Goal: Obtain resource: Download file/media

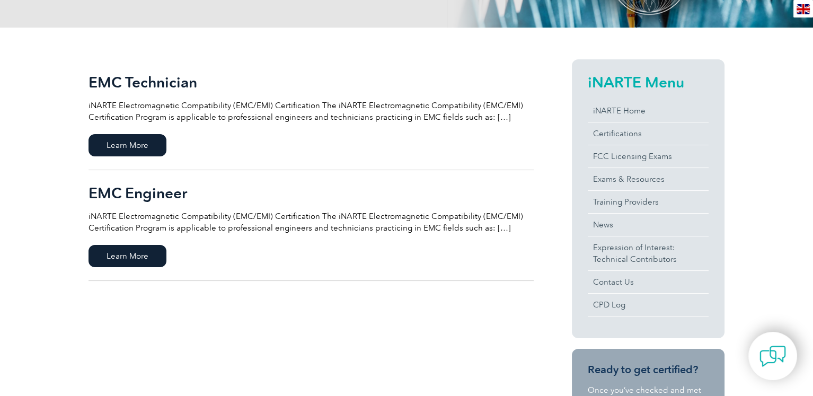
scroll to position [212, 0]
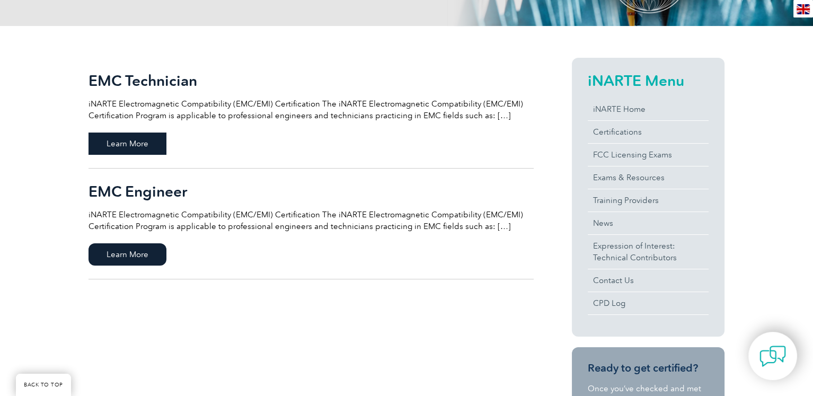
click at [159, 152] on span "Learn More" at bounding box center [127, 143] width 78 height 22
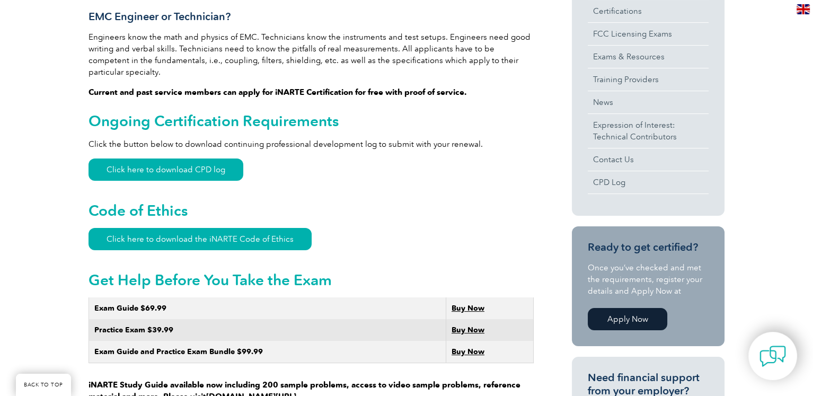
scroll to position [424, 0]
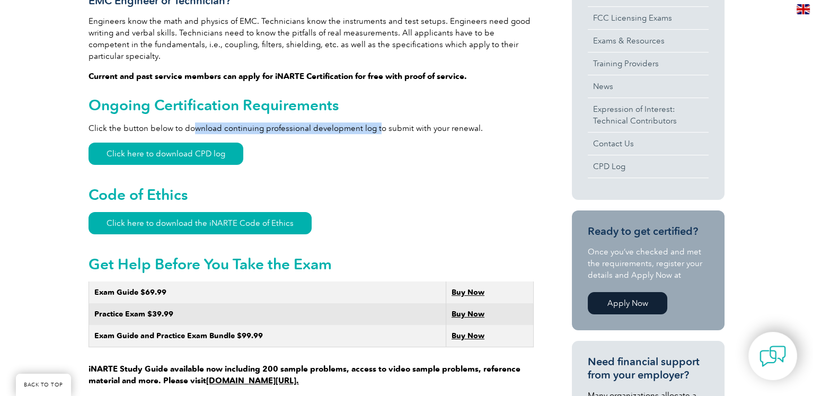
drag, startPoint x: 190, startPoint y: 113, endPoint x: 374, endPoint y: 112, distance: 183.8
click at [374, 122] on p "Click the button below to download continuing professional development log to s…" at bounding box center [310, 128] width 445 height 12
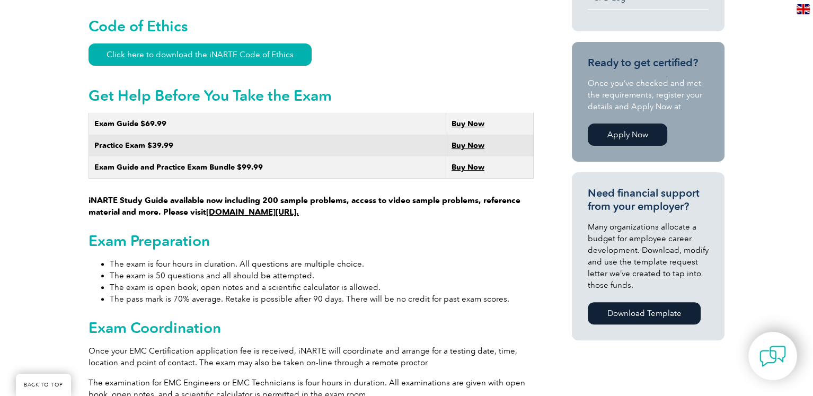
scroll to position [583, 0]
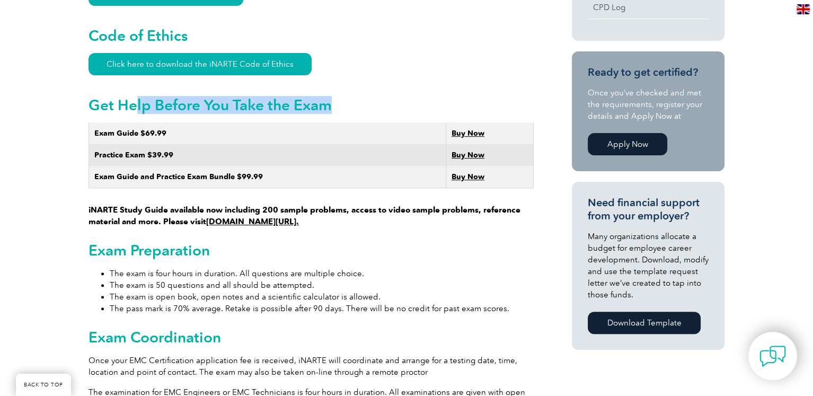
drag, startPoint x: 135, startPoint y: 96, endPoint x: 342, endPoint y: 85, distance: 208.0
click at [342, 96] on h2 "Get Help Before You Take the Exam" at bounding box center [310, 104] width 445 height 17
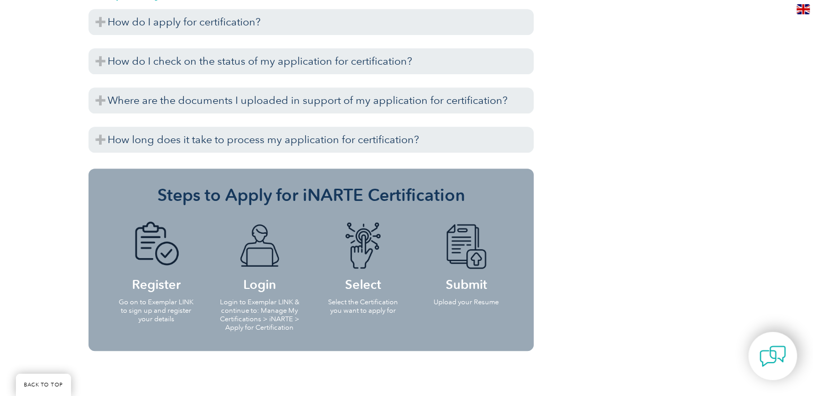
scroll to position [1324, 0]
